Goal: Task Accomplishment & Management: Manage account settings

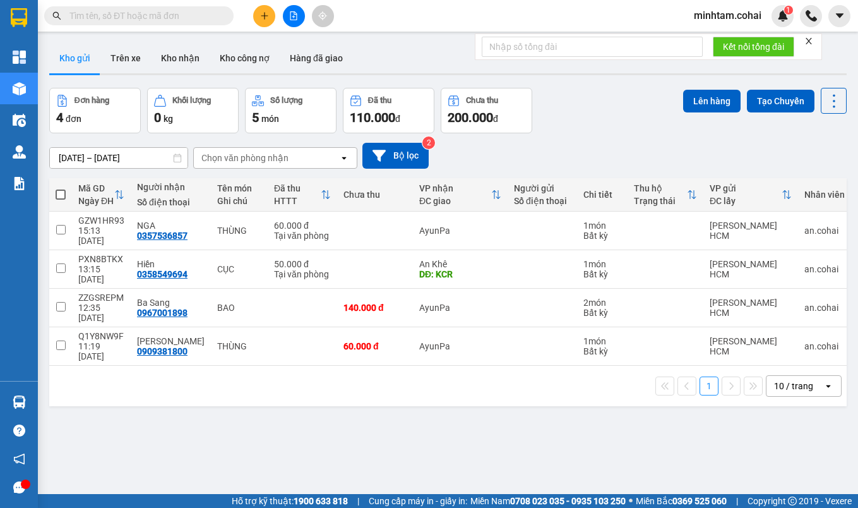
click at [109, 16] on input "text" at bounding box center [143, 16] width 149 height 14
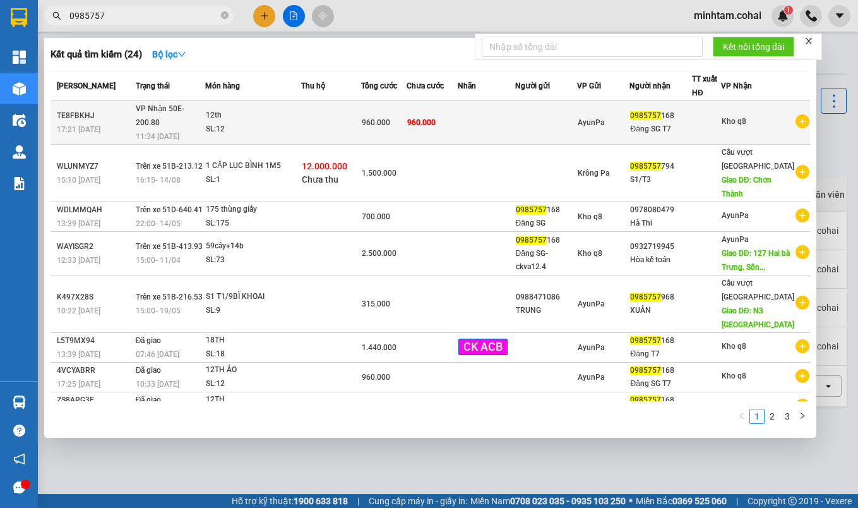
type input "0985757"
click at [482, 128] on td at bounding box center [486, 123] width 57 height 44
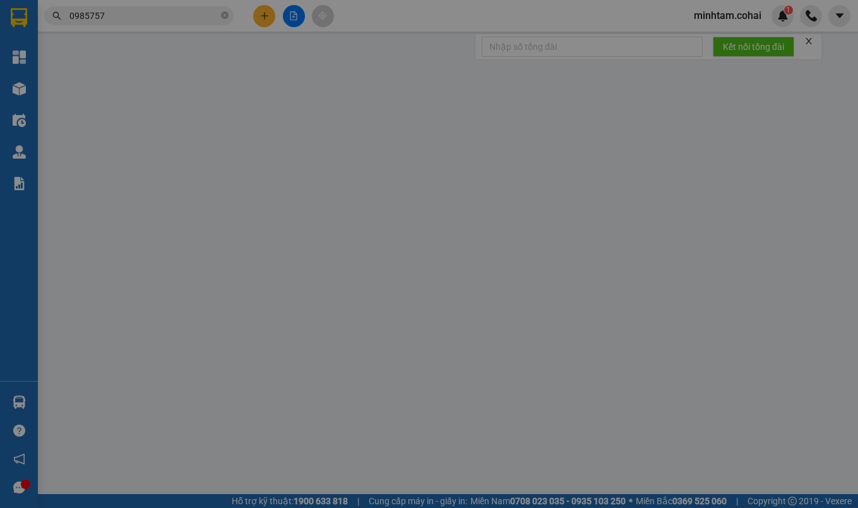
type input "0985757168"
type input "Đăng SG T7"
type input "960.000"
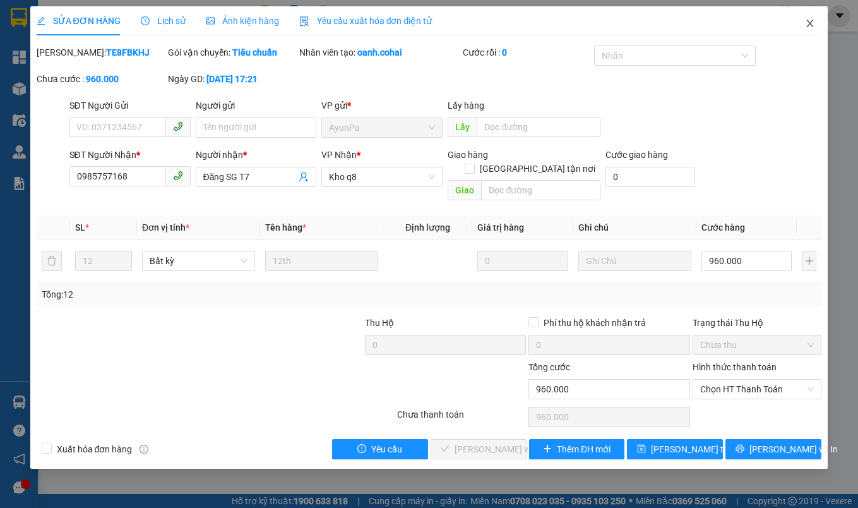
click at [807, 18] on span "Close" at bounding box center [809, 23] width 35 height 35
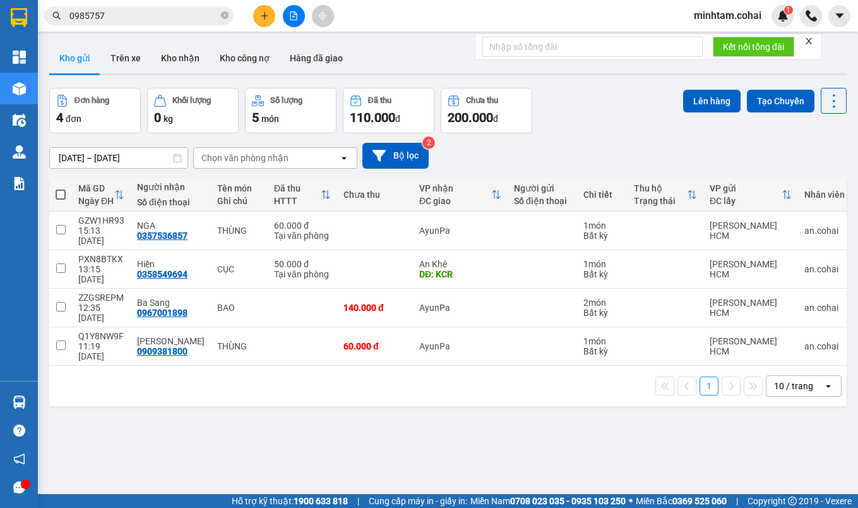
click at [175, 18] on input "0985757" at bounding box center [143, 16] width 149 height 14
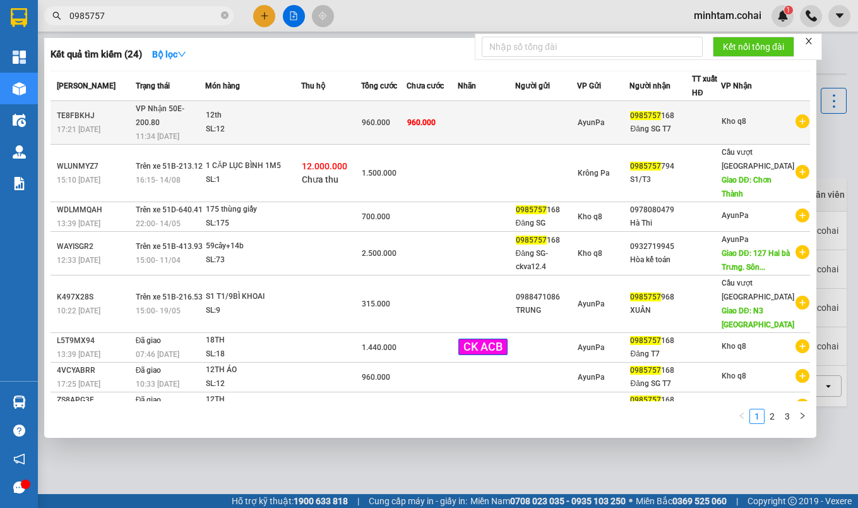
click at [451, 105] on td "960.000" at bounding box center [432, 123] width 50 height 44
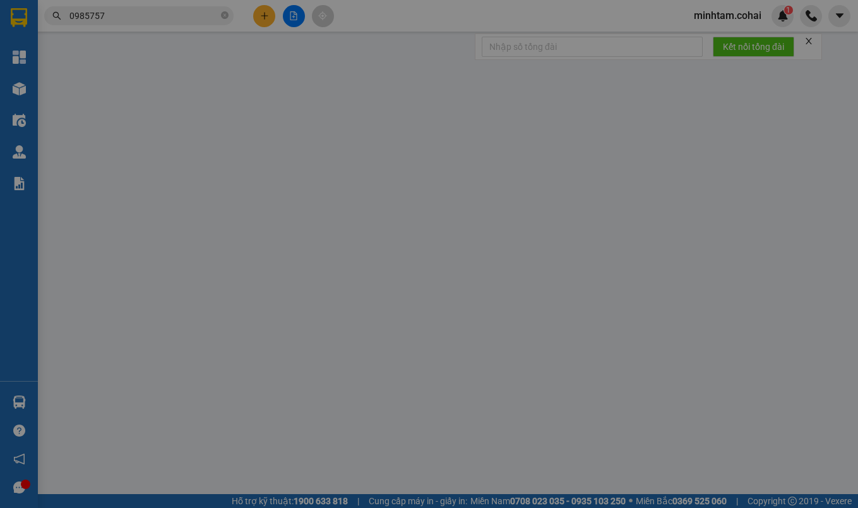
type input "0985757168"
type input "Đăng SG T7"
type input "960.000"
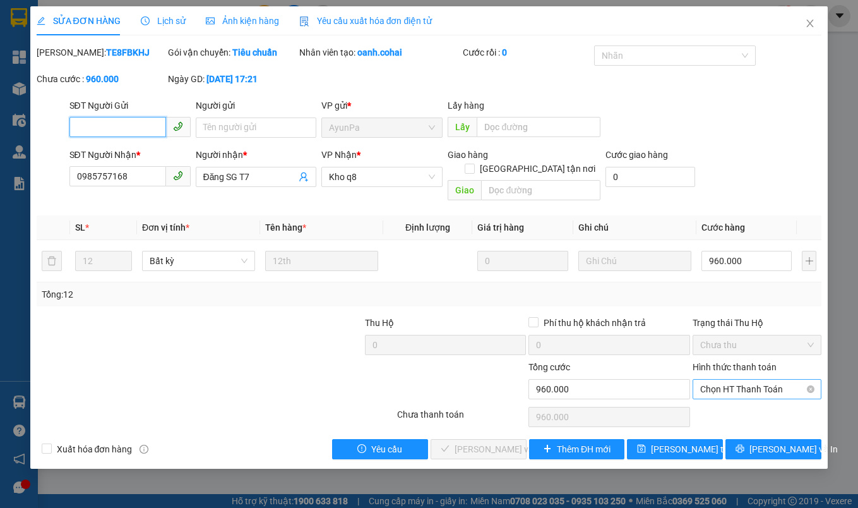
click at [730, 393] on span "Chọn HT Thanh Toán" at bounding box center [757, 388] width 114 height 19
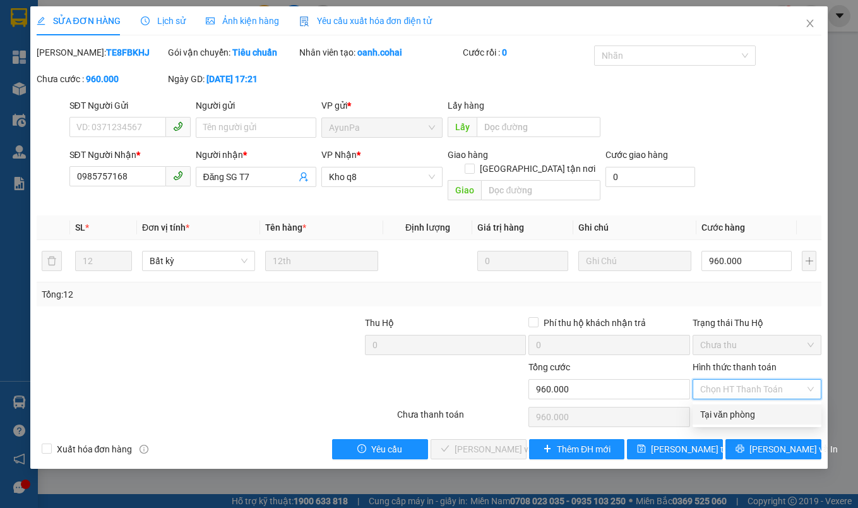
click at [728, 418] on div "Tại văn phòng" at bounding box center [757, 414] width 114 height 14
type input "0"
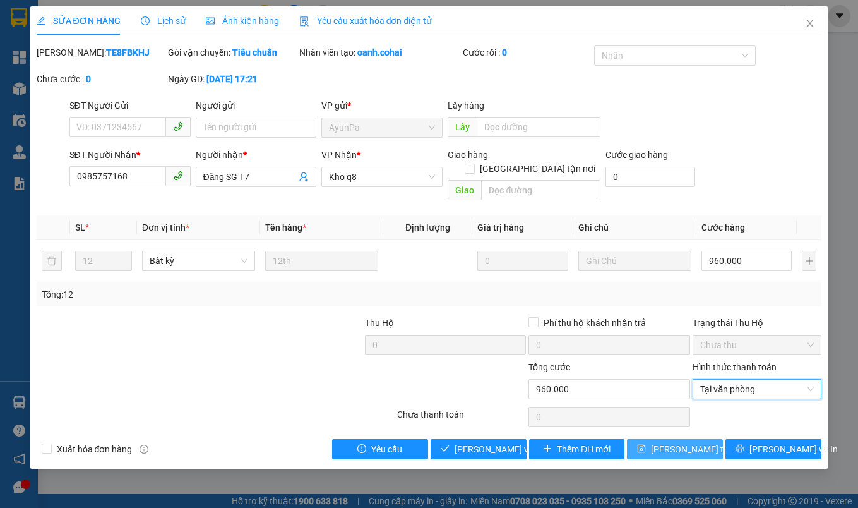
click at [694, 446] on span "Lưu thay đổi" at bounding box center [701, 449] width 101 height 14
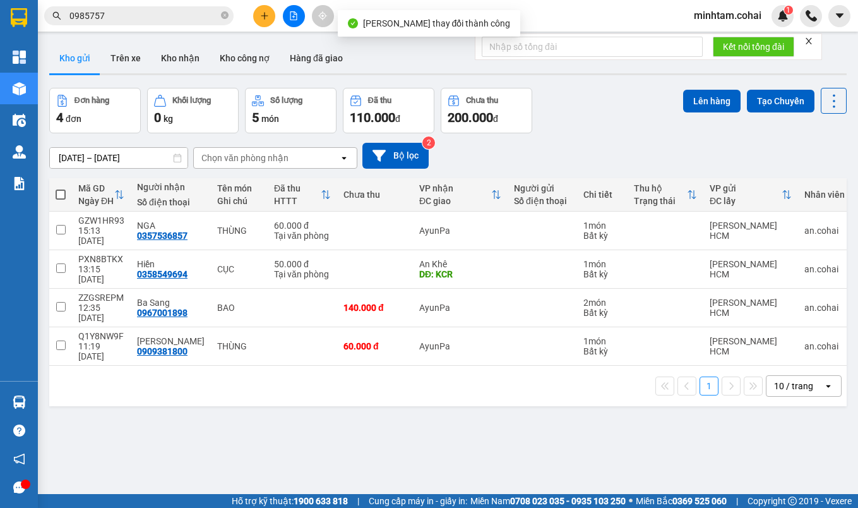
click at [170, 13] on input "0985757" at bounding box center [143, 16] width 149 height 14
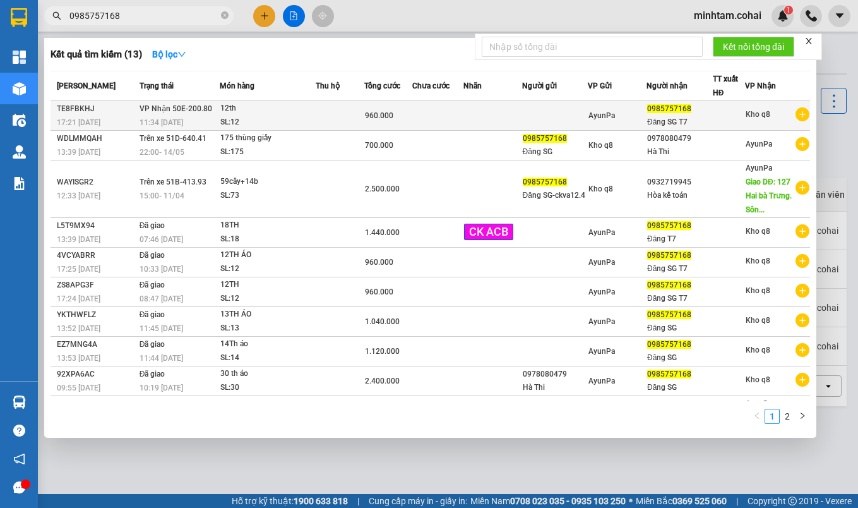
type input "0985757168"
click at [381, 113] on span "960.000" at bounding box center [379, 115] width 28 height 9
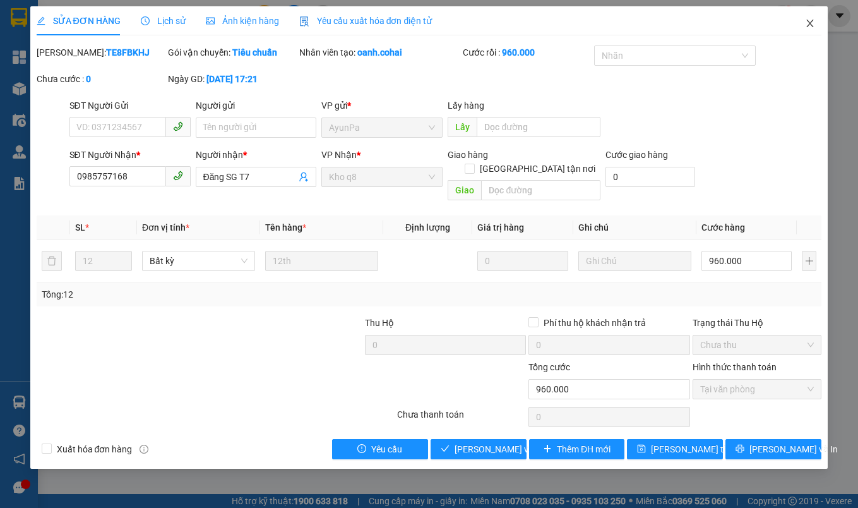
click at [807, 20] on icon "close" at bounding box center [810, 23] width 10 height 10
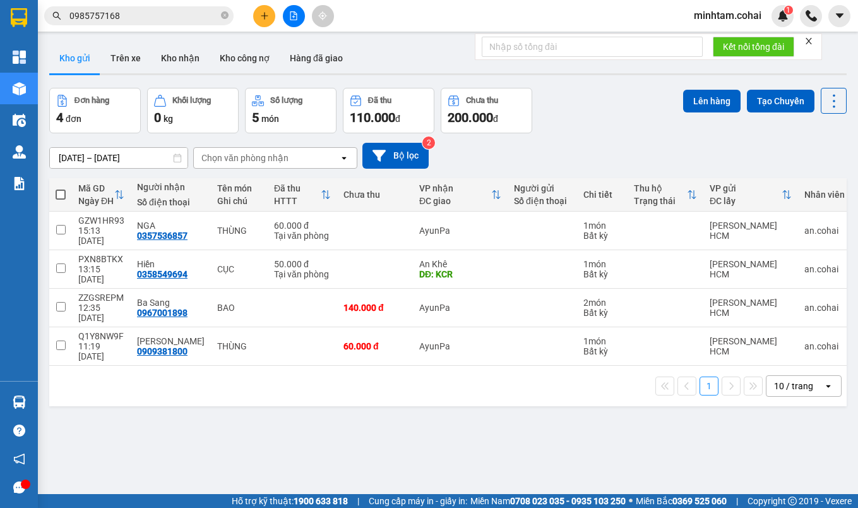
click at [179, 18] on input "0985757168" at bounding box center [143, 16] width 149 height 14
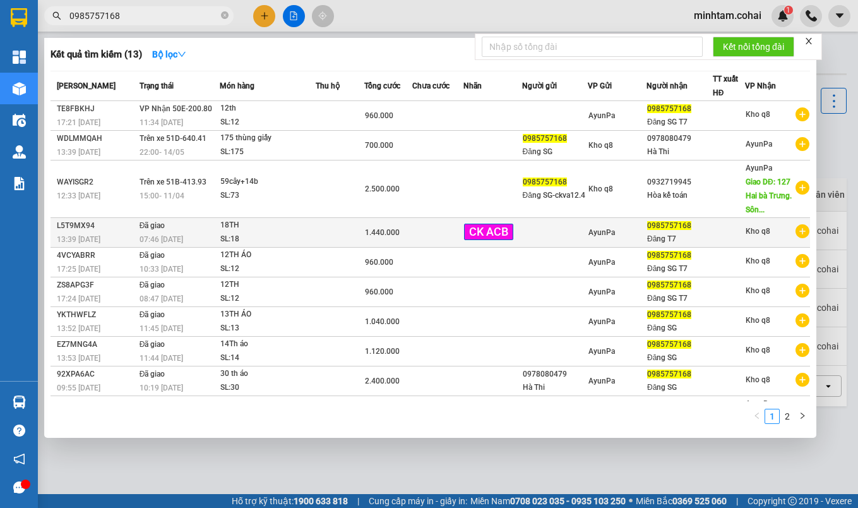
click at [429, 247] on td at bounding box center [437, 233] width 51 height 30
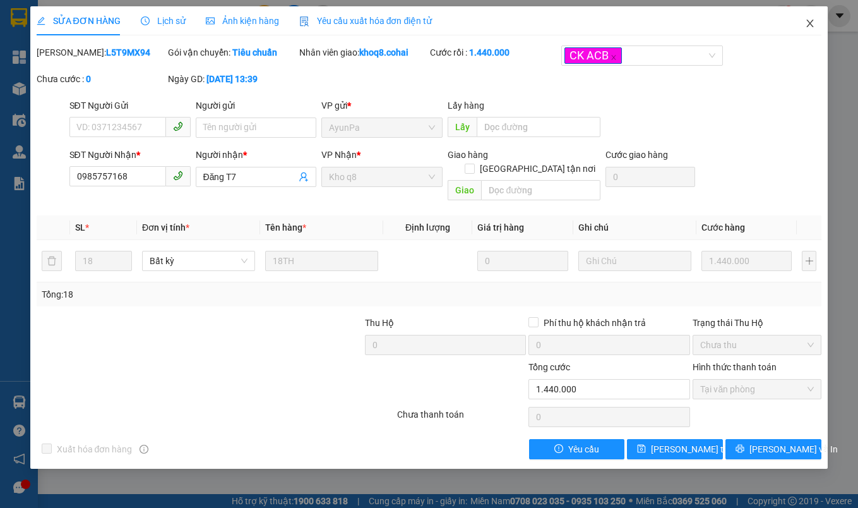
click at [807, 21] on icon "close" at bounding box center [810, 23] width 10 height 10
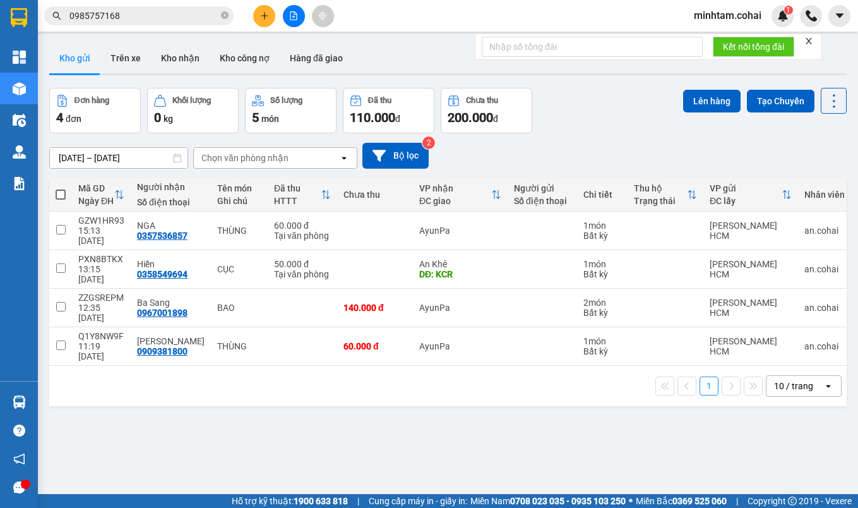
click at [139, 20] on input "0985757168" at bounding box center [143, 16] width 149 height 14
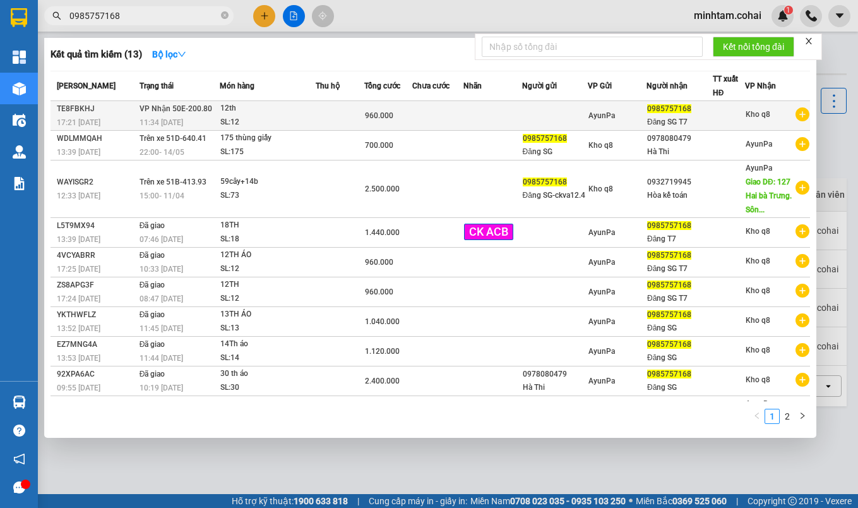
click at [481, 122] on td at bounding box center [492, 116] width 59 height 30
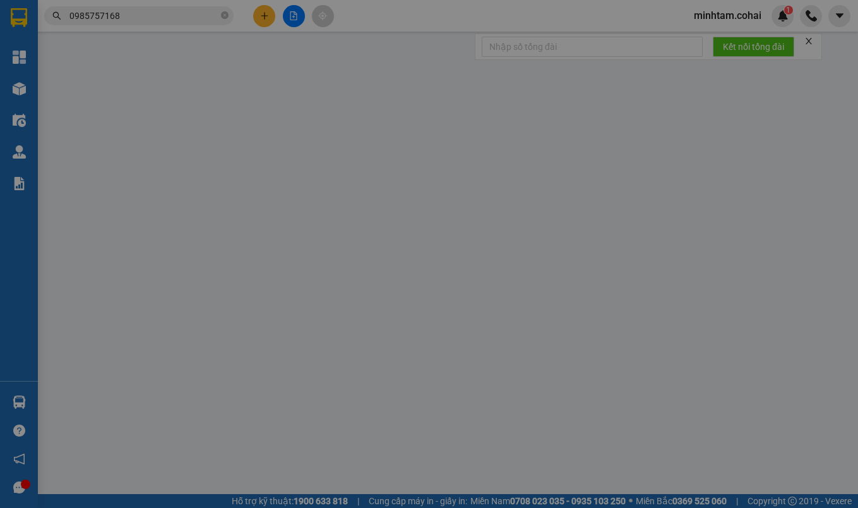
type input "0985757168"
type input "Đăng SG T7"
type input "960.000"
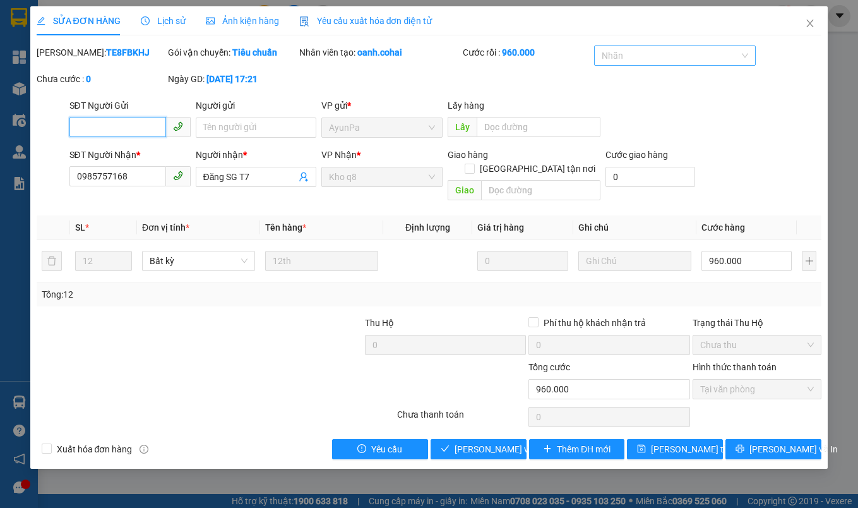
click at [634, 52] on div at bounding box center [668, 55] width 143 height 15
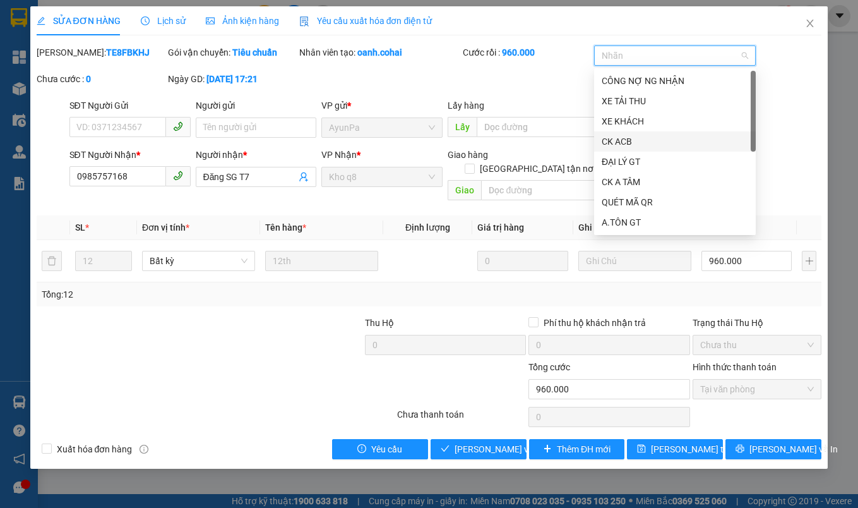
click at [639, 136] on div "CK ACB" at bounding box center [675, 141] width 146 height 14
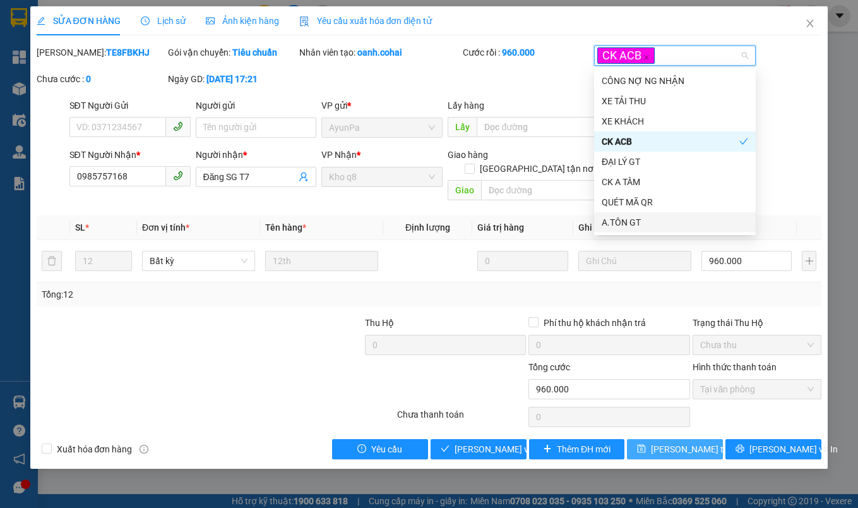
click at [683, 450] on span "Lưu thay đổi" at bounding box center [701, 449] width 101 height 14
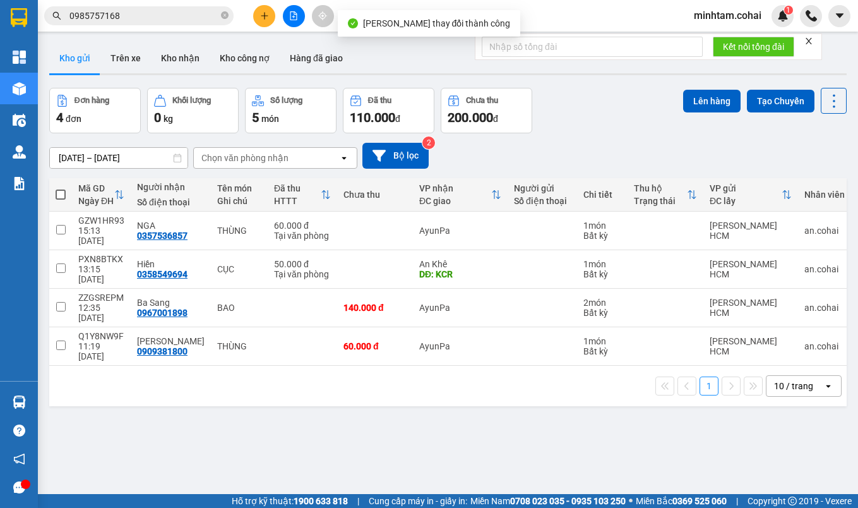
click at [191, 13] on input "0985757168" at bounding box center [143, 16] width 149 height 14
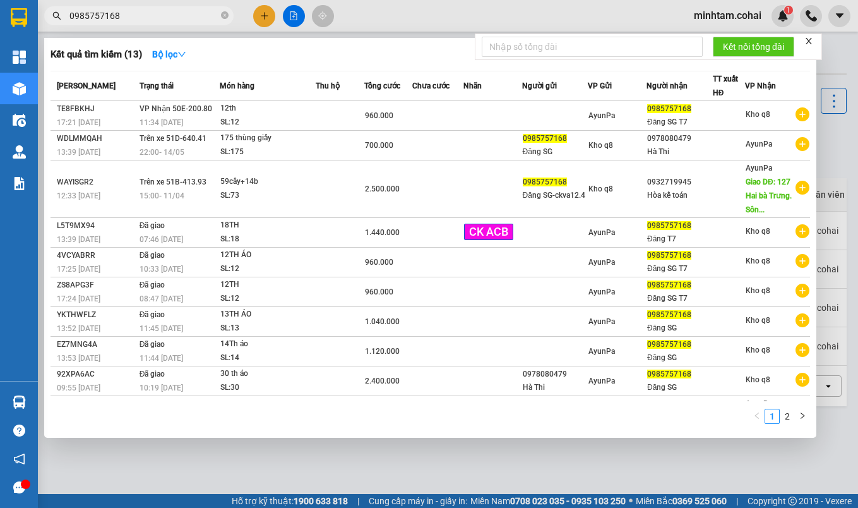
click at [191, 13] on input "0985757168" at bounding box center [143, 16] width 149 height 14
click at [165, 16] on input "0985757168" at bounding box center [143, 16] width 149 height 14
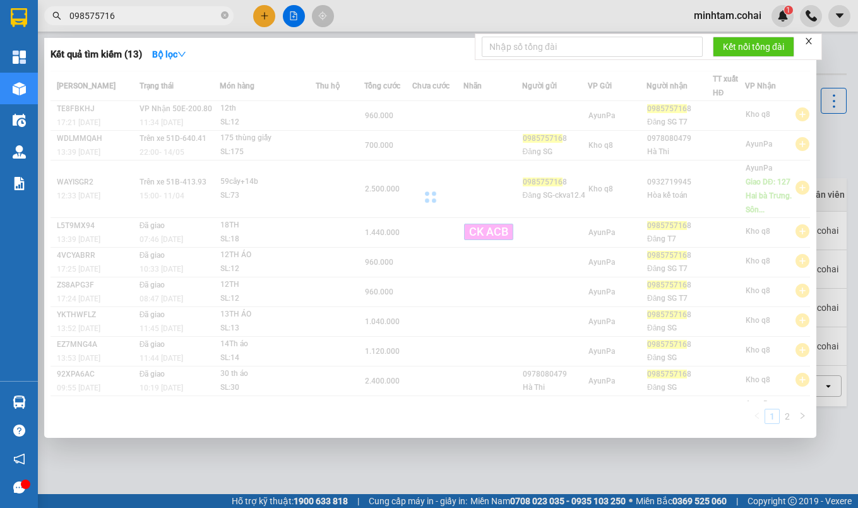
type input "0985757168"
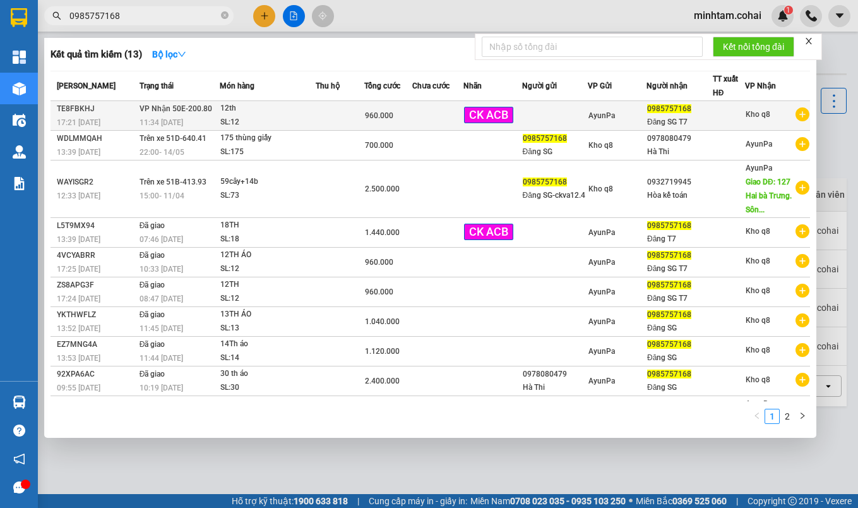
click at [400, 112] on div "960.000" at bounding box center [388, 116] width 47 height 14
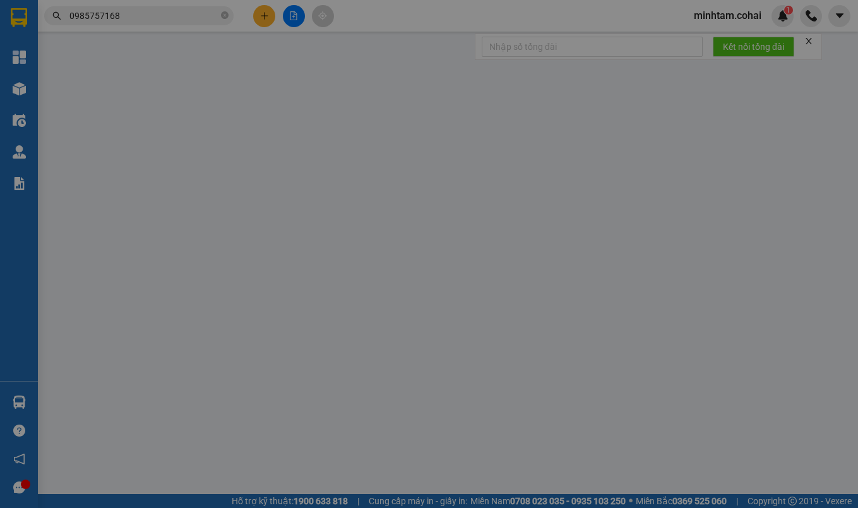
type input "0985757168"
type input "Đăng SG T7"
type input "960.000"
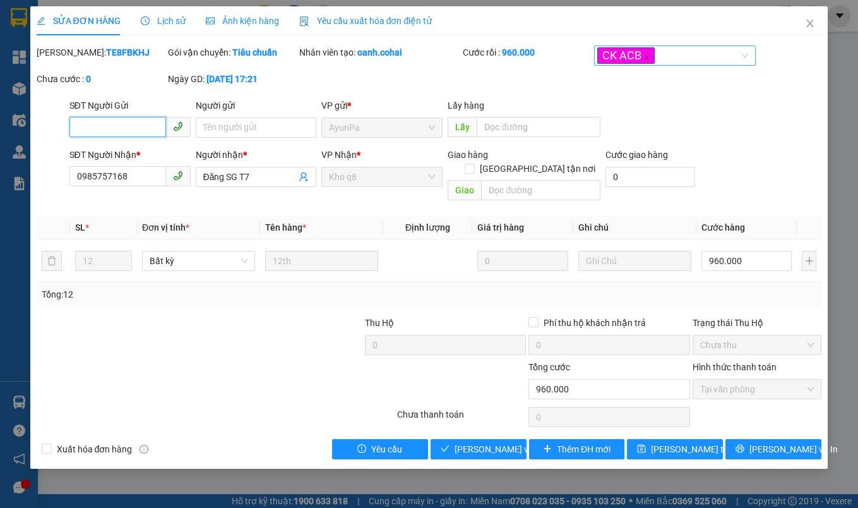
click at [707, 59] on div "CK ACB" at bounding box center [668, 55] width 143 height 16
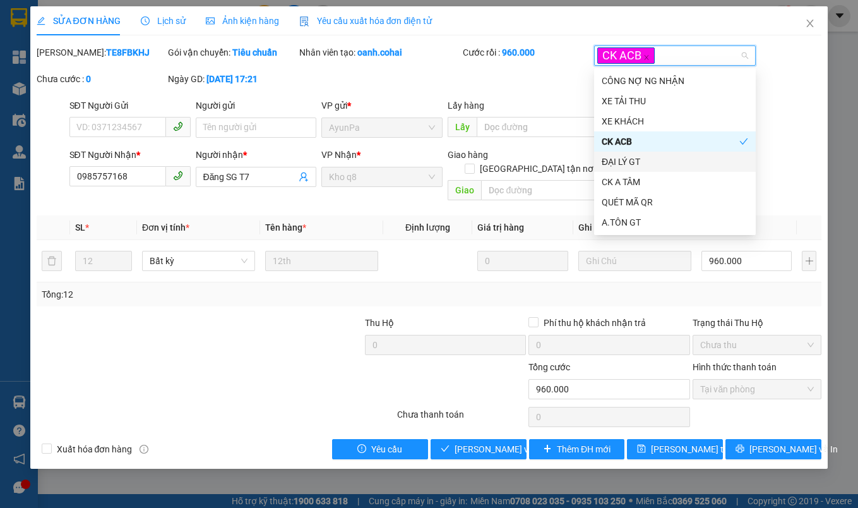
scroll to position [20, 0]
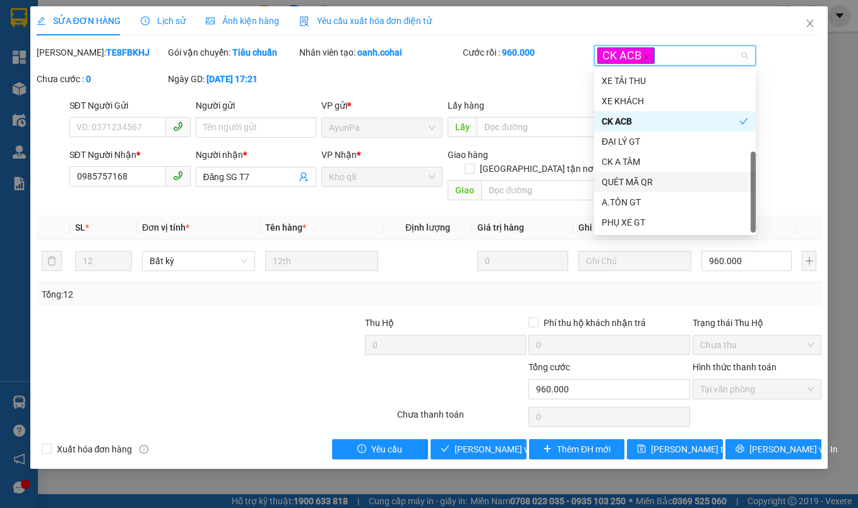
click at [786, 189] on div "SĐT Người Nhận * 0985757168 Người nhận * Đăng SG T7 VP Nhận * Kho q8 Giao hàng …" at bounding box center [445, 177] width 757 height 58
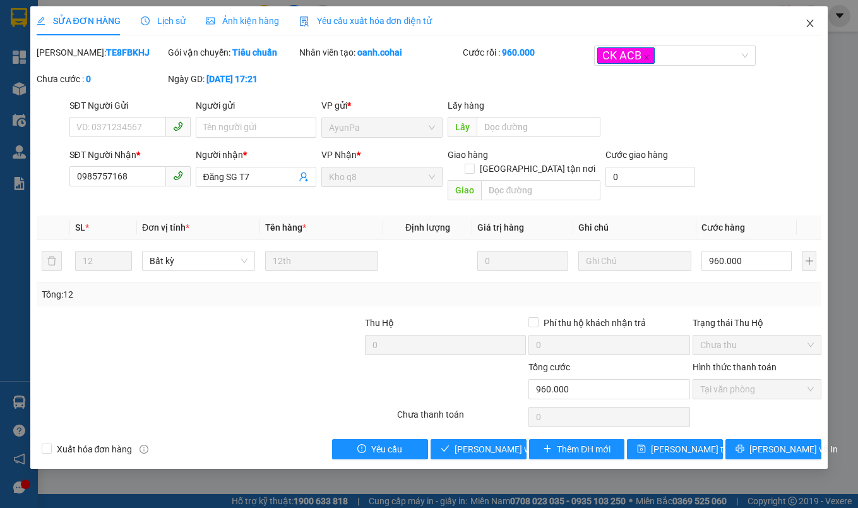
click at [810, 24] on icon "close" at bounding box center [810, 23] width 10 height 10
